Goal: Task Accomplishment & Management: Complete application form

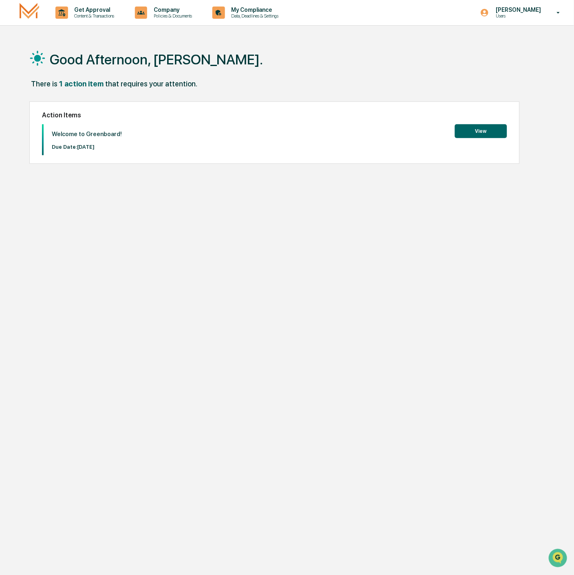
click at [481, 127] on button "View" at bounding box center [481, 131] width 52 height 14
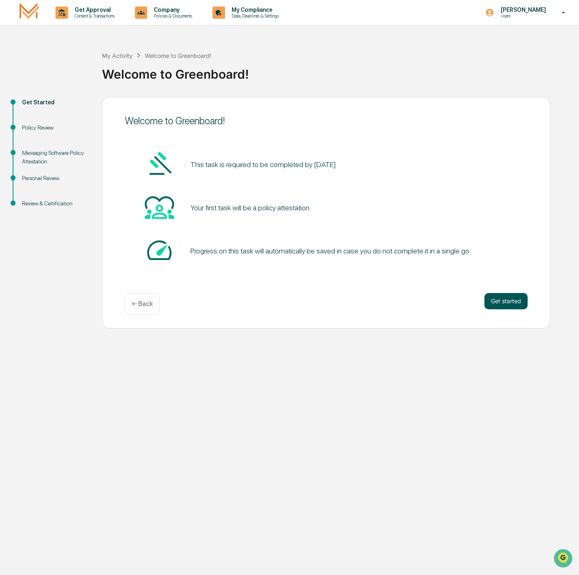
click at [497, 296] on button "Get started" at bounding box center [505, 301] width 43 height 16
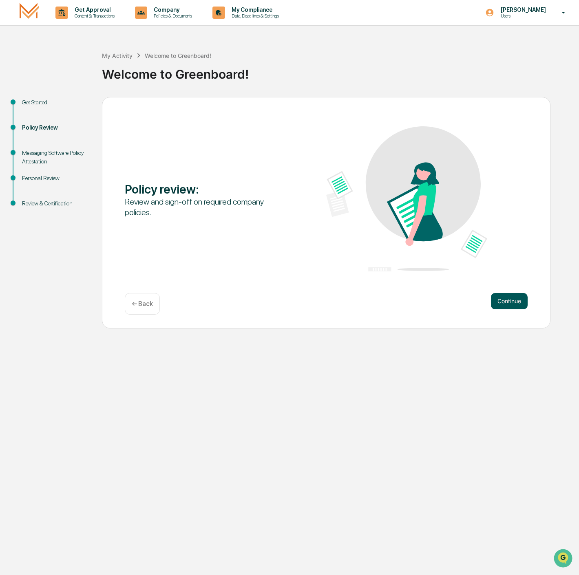
click at [505, 295] on button "Continue" at bounding box center [509, 301] width 37 height 16
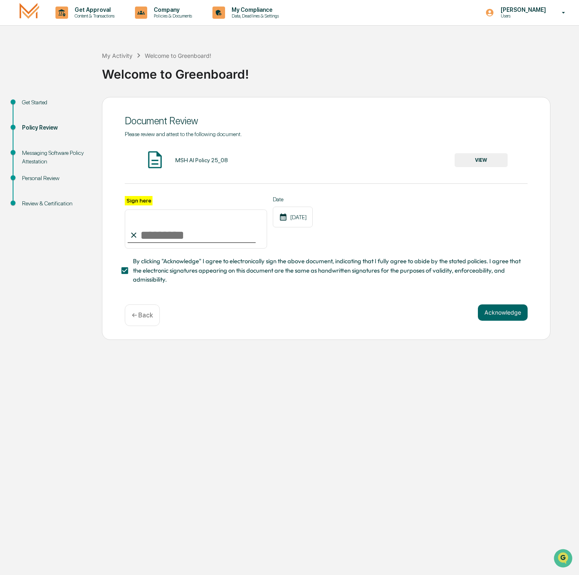
click at [149, 231] on input "Sign here" at bounding box center [196, 228] width 142 height 39
type input "**********"
click at [480, 156] on button "VIEW" at bounding box center [480, 160] width 53 height 14
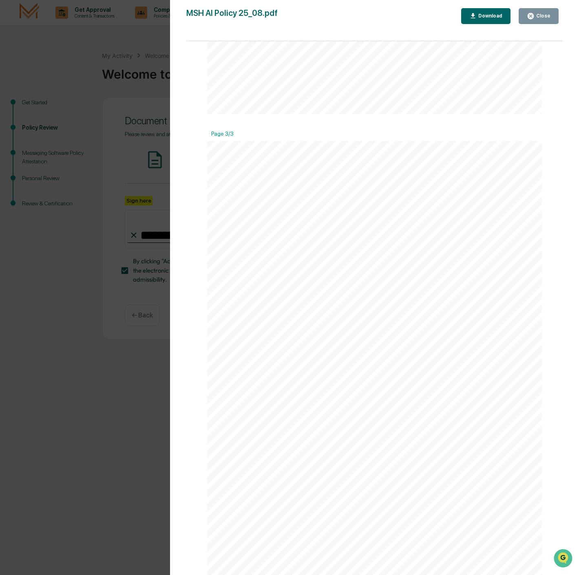
scroll to position [524, 0]
click at [104, 128] on div "Version History [DATE] 02:14 PM [PERSON_NAME] MSH AI Policy 25_08.pdf Close Dow…" at bounding box center [289, 287] width 579 height 575
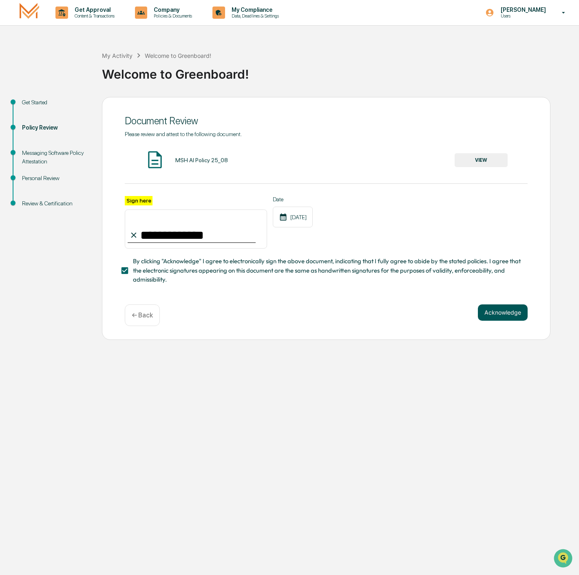
click at [496, 319] on button "Acknowledge" at bounding box center [503, 312] width 50 height 16
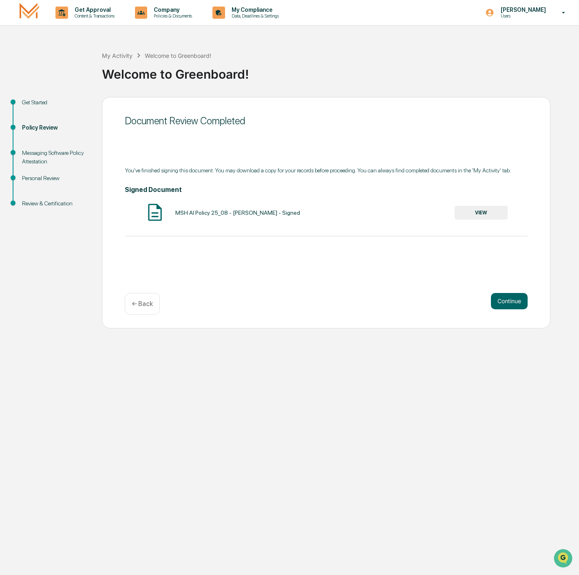
click at [489, 207] on button "VIEW" at bounding box center [480, 213] width 53 height 14
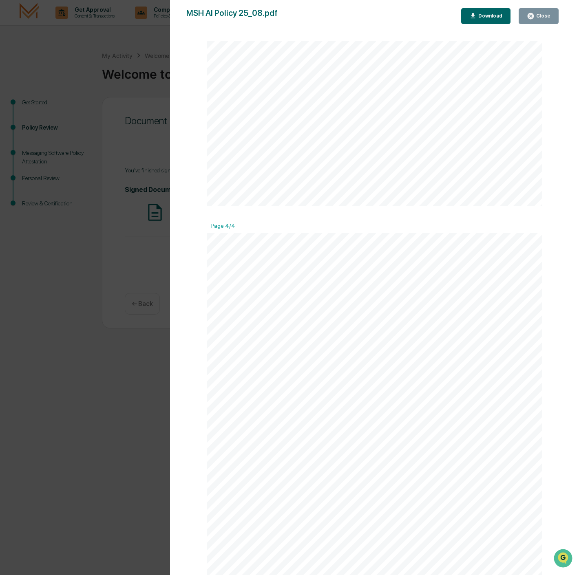
scroll to position [1223, 0]
click at [45, 309] on div "Version History [DATE] 09:23 PM [PERSON_NAME] MSH AI Policy 25_08.pdf Close Dow…" at bounding box center [289, 287] width 579 height 575
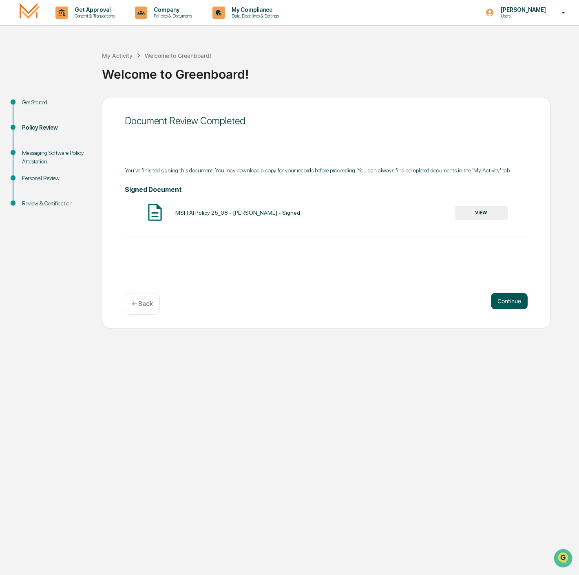
click at [518, 304] on button "Continue" at bounding box center [509, 301] width 37 height 16
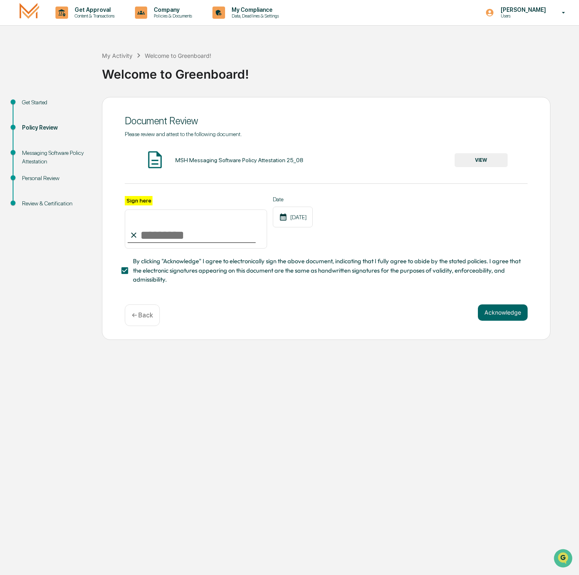
click at [180, 237] on input "Sign here" at bounding box center [196, 228] width 142 height 39
type input "**********"
click at [494, 312] on button "Acknowledge" at bounding box center [503, 312] width 50 height 16
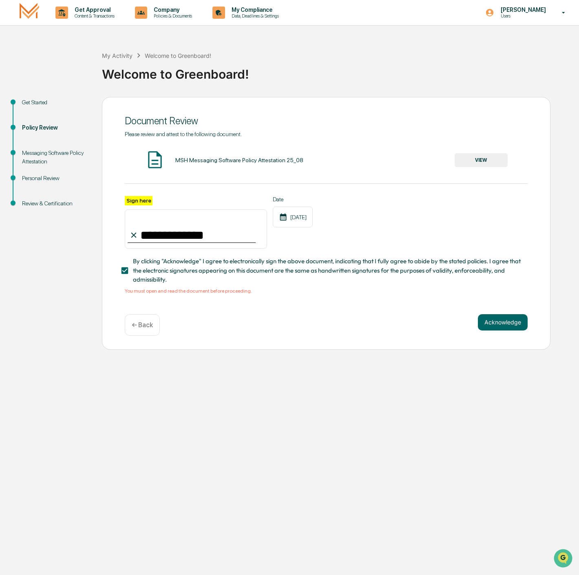
click at [486, 161] on button "VIEW" at bounding box center [480, 160] width 53 height 14
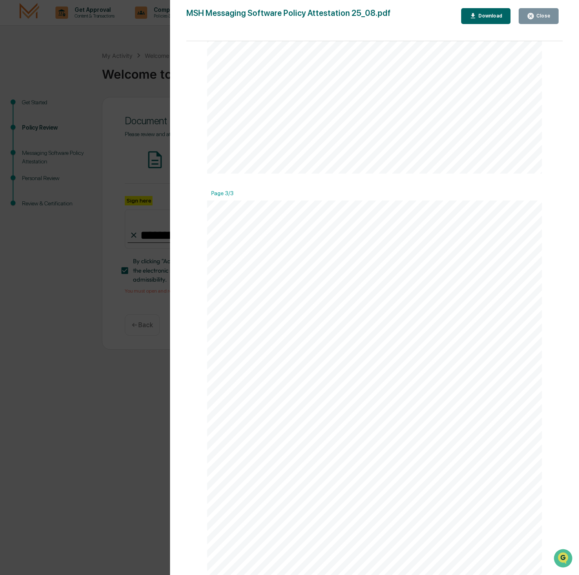
scroll to position [841, 0]
click at [60, 450] on div "Version History [DATE] 02:15 PM [PERSON_NAME] MSH Messaging Software Policy Att…" at bounding box center [289, 287] width 579 height 575
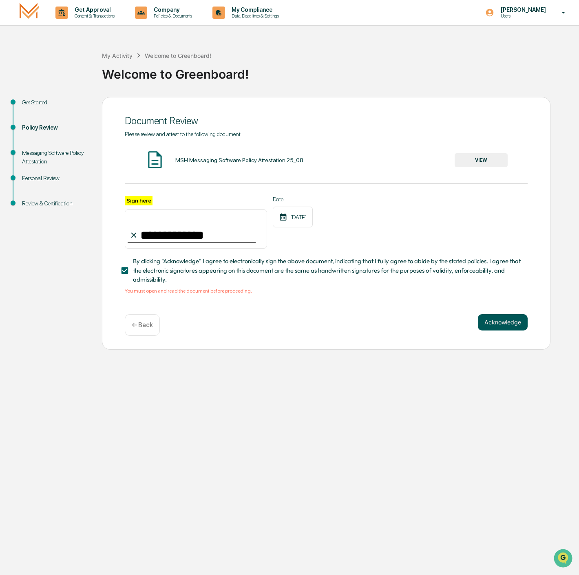
click at [499, 329] on button "Acknowledge" at bounding box center [503, 322] width 50 height 16
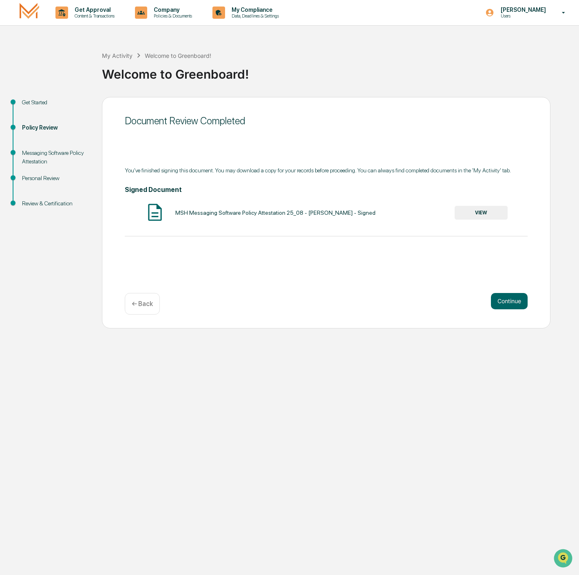
click at [496, 216] on button "VIEW" at bounding box center [480, 213] width 53 height 14
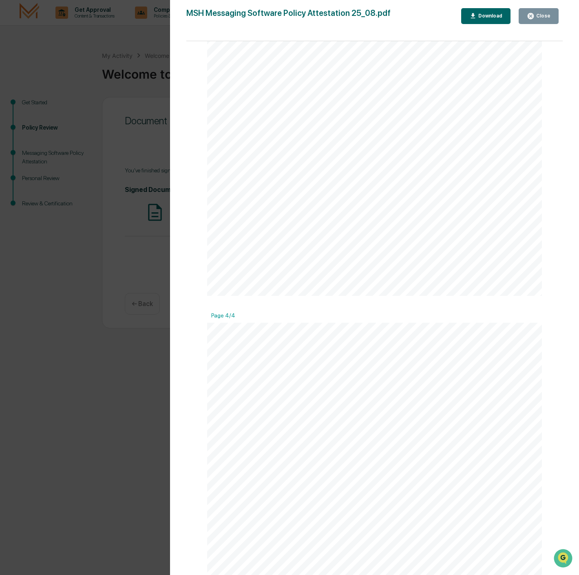
scroll to position [1177, 0]
click at [140, 462] on div "Version History [DATE] 09:24 PM [PERSON_NAME] MSH Messaging Software Policy Att…" at bounding box center [289, 287] width 579 height 575
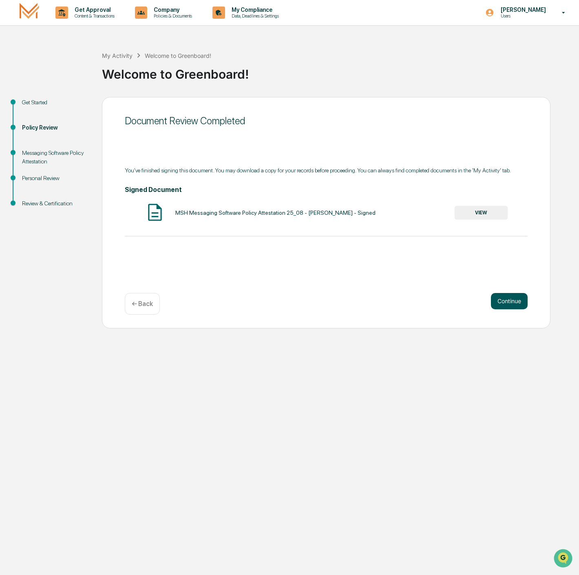
click at [514, 302] on button "Continue" at bounding box center [509, 301] width 37 height 16
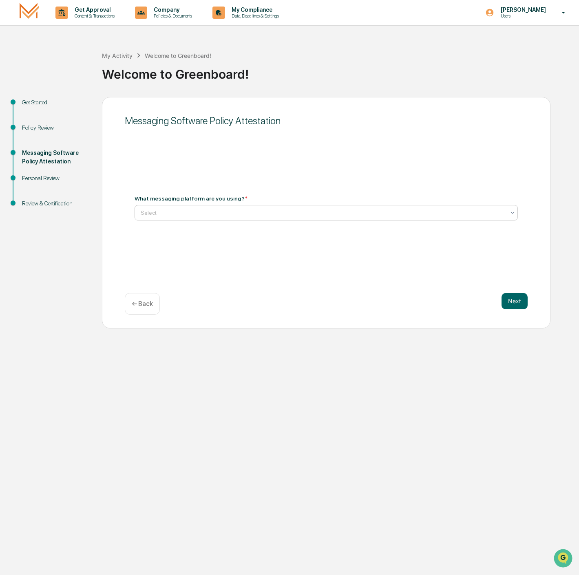
click at [238, 210] on div at bounding box center [323, 213] width 364 height 8
click at [284, 214] on div at bounding box center [323, 213] width 364 height 8
click at [275, 205] on div "Select" at bounding box center [325, 212] width 383 height 15
click at [291, 167] on div "Messaging Software Policy Attestation What messaging platform are you using? * …" at bounding box center [326, 212] width 448 height 231
